Goal: Task Accomplishment & Management: Use online tool/utility

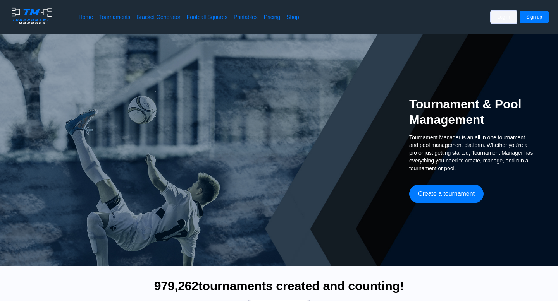
click at [504, 22] on button "Log in" at bounding box center [504, 17] width 26 height 12
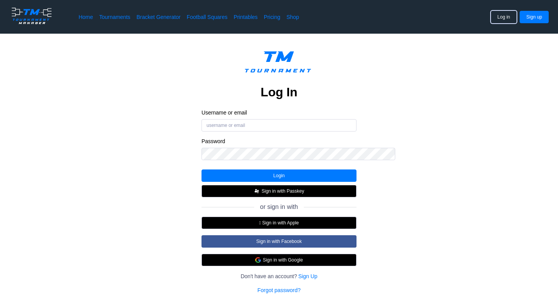
click at [201, 119] on div at bounding box center [201, 119] width 0 height 0
type input "BobRupp"
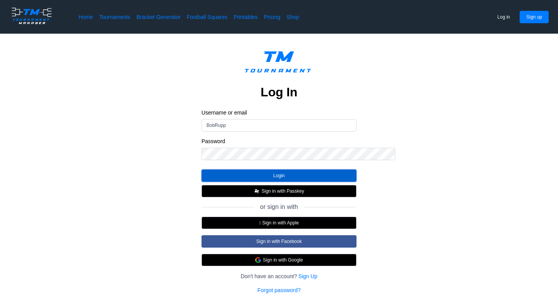
click at [279, 182] on button "Login" at bounding box center [278, 176] width 155 height 12
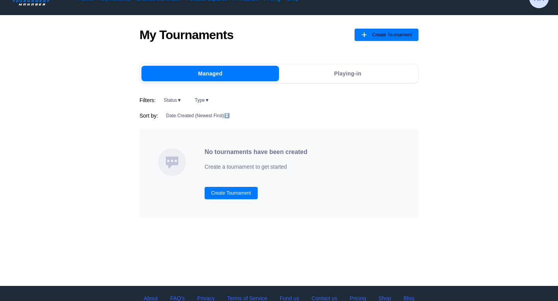
scroll to position [17, 0]
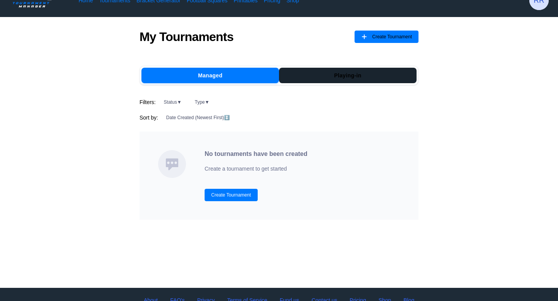
click at [355, 83] on button "Playing-in" at bounding box center [348, 75] width 138 height 15
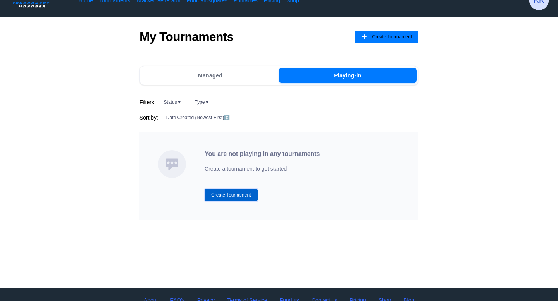
click at [205, 201] on button "Create Tournament" at bounding box center [231, 195] width 53 height 12
